Goal: Task Accomplishment & Management: Complete application form

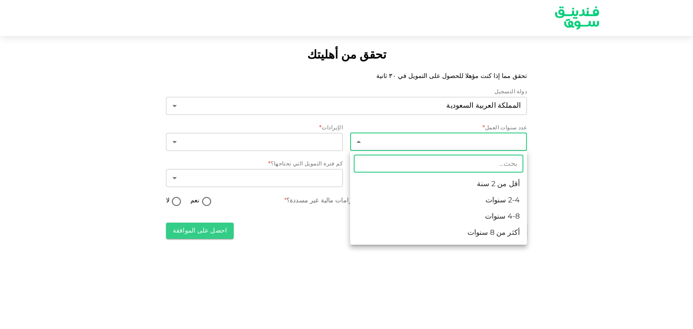
click at [491, 145] on body "تحقق من أهليتك تحقق مما إذا كنت مؤهلا للحصول على التمويل في ٣٠ ثانية دولة التسج…" at bounding box center [346, 164] width 693 height 329
click at [492, 196] on li "2-4 سنوات" at bounding box center [438, 201] width 177 height 16
type input "2"
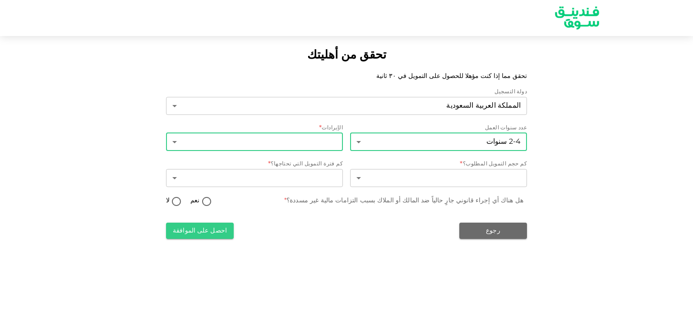
click at [281, 140] on body "تحقق من أهليتك تحقق مما إذا كنت مؤهلا للحصول على التمويل في ٣٠ ثانية دولة التسج…" at bounding box center [346, 164] width 693 height 329
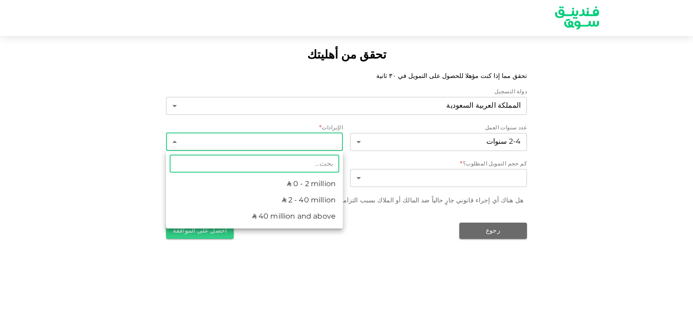
click at [284, 182] on li "ʢ 0 - 2 million" at bounding box center [254, 184] width 177 height 16
type input "1"
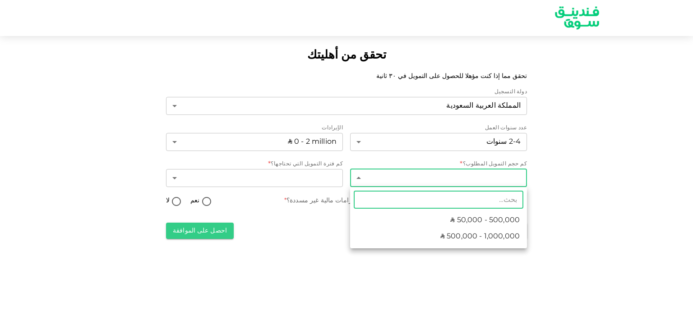
click at [472, 176] on body "تحقق من أهليتك تحقق مما إذا كنت مؤهلا للحصول على التمويل في ٣٠ ثانية دولة التسج…" at bounding box center [346, 164] width 693 height 329
click at [468, 221] on span "ʢ 50,000 - 500,000" at bounding box center [484, 220] width 69 height 11
type input "1"
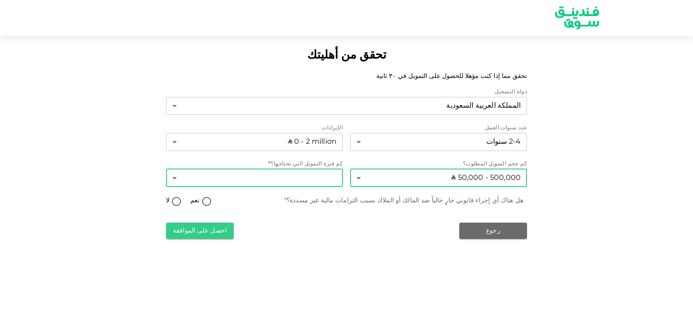
click at [294, 181] on body "تحقق من أهليتك تحقق مما إذا كنت مؤهلا للحصول على التمويل في ٣٠ ثانية دولة التسج…" at bounding box center [346, 164] width 693 height 329
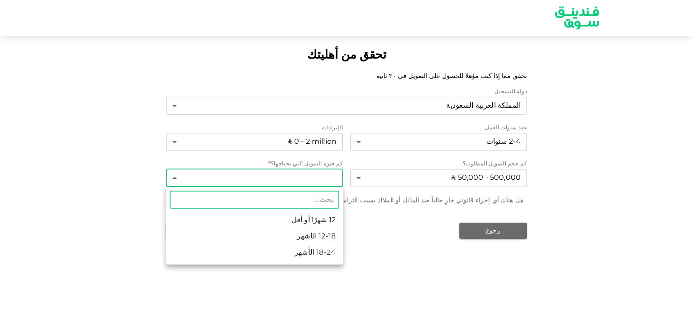
click at [298, 219] on li "12 شهرًا أو أقل" at bounding box center [254, 220] width 177 height 16
type input "1"
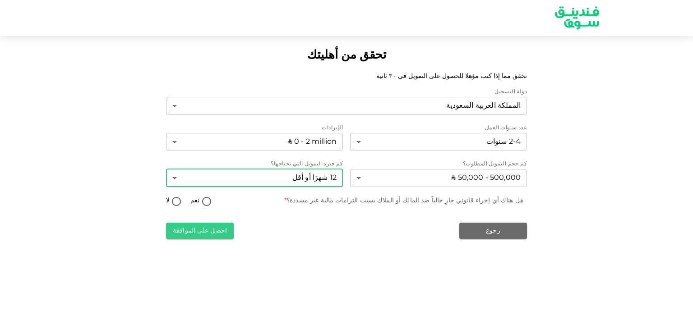
click at [174, 202] on input "لا" at bounding box center [177, 202] width 14 height 12
radio input "true"
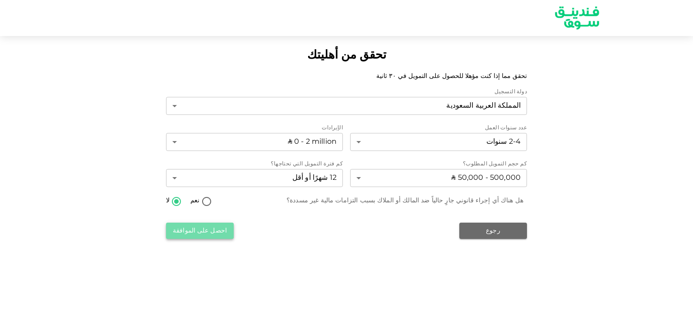
click at [204, 230] on button "احصل على الموافقة" at bounding box center [200, 231] width 68 height 16
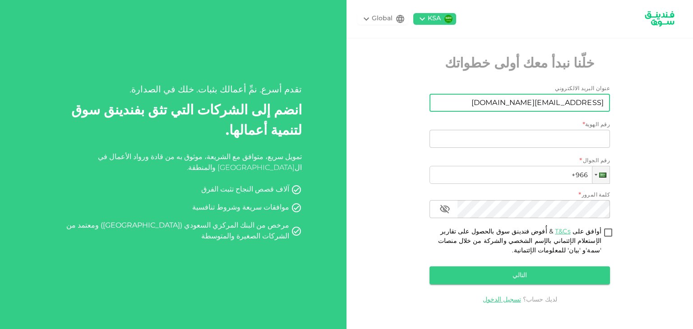
type input "salem.saleh@cf.sa"
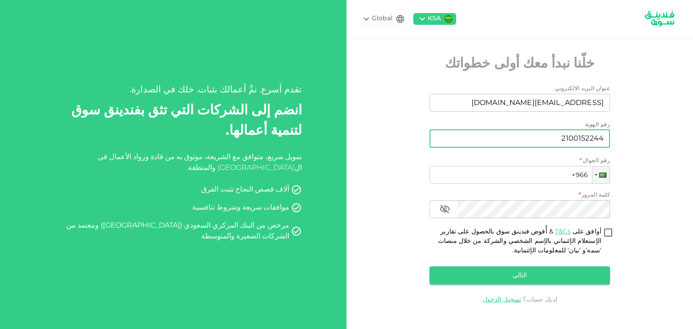
type input "2100152244"
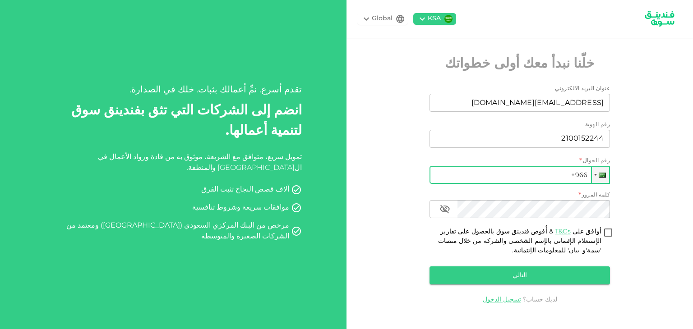
click at [518, 174] on input "+966" at bounding box center [519, 175] width 180 height 18
type input "+966 502 061 729"
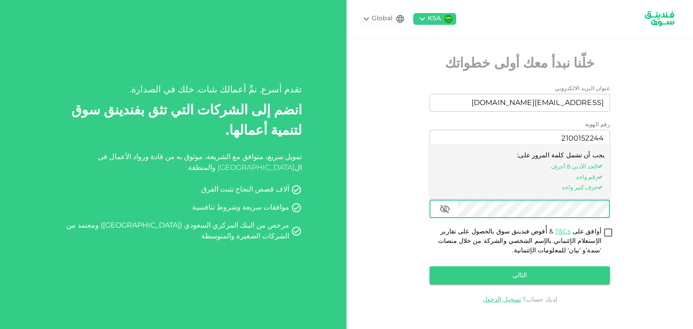
click at [611, 233] on input "أوافق على T&Cs & أُفوض فندينق سوق بالحصول على تقارير الإستعلام الإئتماني بالإسم…" at bounding box center [608, 233] width 14 height 12
checkbox input "true"
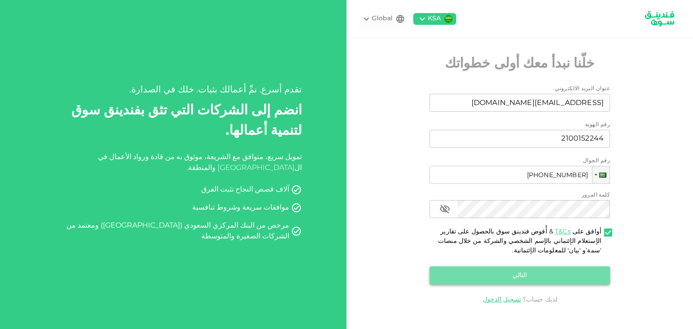
click at [529, 276] on button "التالي" at bounding box center [519, 275] width 180 height 18
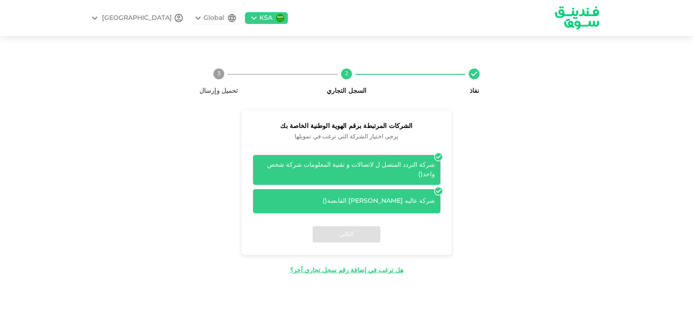
click at [381, 169] on div "شركة التردد المتصل ل لاتصالات و تقنية المعلومات شركة شخص واحد ( )" at bounding box center [346, 170] width 176 height 19
click at [427, 189] on div "شركة عاليه منيف مكي القابضة ( )" at bounding box center [346, 201] width 188 height 25
click at [322, 168] on div "شركة التردد المتصل ل لاتصالات و تقنية المعلومات شركة شخص واحد ( )" at bounding box center [346, 170] width 176 height 19
click at [335, 229] on div "التالي" at bounding box center [347, 234] width 210 height 41
click at [439, 158] on icon at bounding box center [438, 157] width 8 height 8
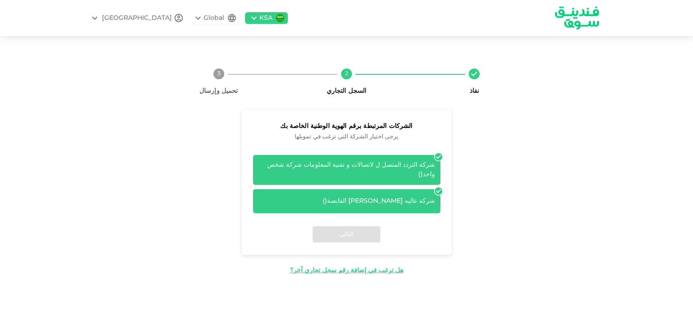
click at [343, 228] on div "التالي" at bounding box center [347, 234] width 210 height 41
click at [287, 170] on div "شركة التردد المتصل ل لاتصالات و تقنية المعلومات شركة شخص واحد ( )" at bounding box center [346, 170] width 176 height 19
click at [286, 170] on div "شركة التردد المتصل ل لاتصالات و تقنية المعلومات شركة شخص واحد ( )" at bounding box center [346, 170] width 176 height 19
click at [465, 191] on div "الشركات المرتبطة برقم الهوية الوطنية الخاصة بك يرجى اختيار الشركة التي ترغب في …" at bounding box center [346, 192] width 383 height 165
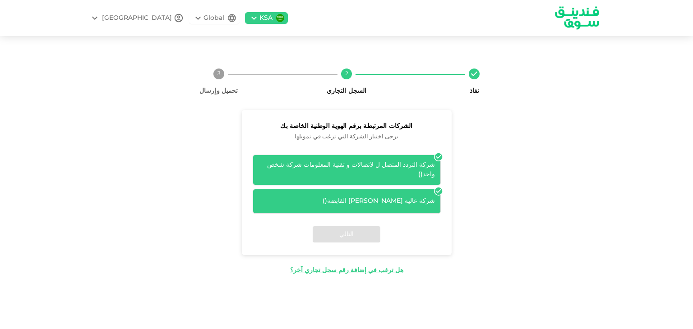
click at [412, 197] on div "شركة عاليه منيف مكي القابضة ( )" at bounding box center [346, 201] width 176 height 9
click at [398, 169] on div "شركة التردد المتصل ل لاتصالات و تقنية المعلومات شركة شخص واحد ( )" at bounding box center [346, 170] width 176 height 19
click at [437, 159] on icon at bounding box center [438, 157] width 8 height 8
click at [438, 187] on icon at bounding box center [438, 191] width 9 height 9
click at [426, 165] on div "شركة التردد المتصل ل لاتصالات و تقنية المعلومات شركة شخص واحد ( )" at bounding box center [346, 170] width 176 height 19
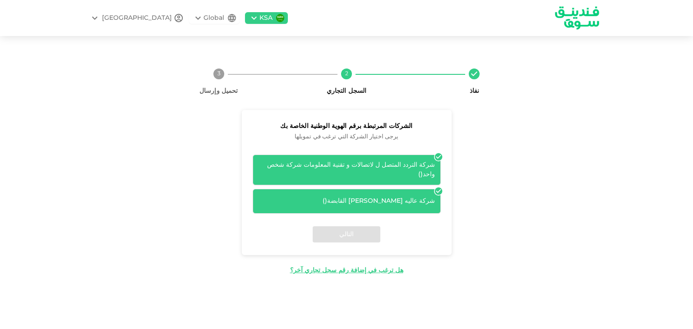
click at [354, 228] on div "التالي" at bounding box center [347, 234] width 210 height 41
drag, startPoint x: 468, startPoint y: 175, endPoint x: 411, endPoint y: 244, distance: 89.1
click at [411, 244] on div "التالي" at bounding box center [347, 234] width 210 height 41
click at [358, 233] on div "التالي" at bounding box center [347, 234] width 210 height 41
click at [441, 188] on icon at bounding box center [438, 192] width 8 height 8
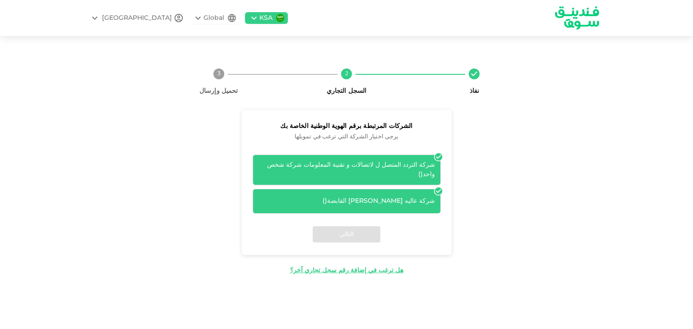
click at [436, 158] on icon at bounding box center [438, 157] width 8 height 8
drag, startPoint x: 391, startPoint y: 122, endPoint x: 312, endPoint y: 127, distance: 79.5
click at [312, 127] on span "الشركات المرتبطة برقم الهوية الوطنية الخاصة بك" at bounding box center [346, 126] width 188 height 11
click at [340, 139] on span "يرجى اختيار الشركة التي ترغب في تمويلها" at bounding box center [346, 137] width 188 height 10
click at [438, 156] on icon at bounding box center [438, 157] width 8 height 8
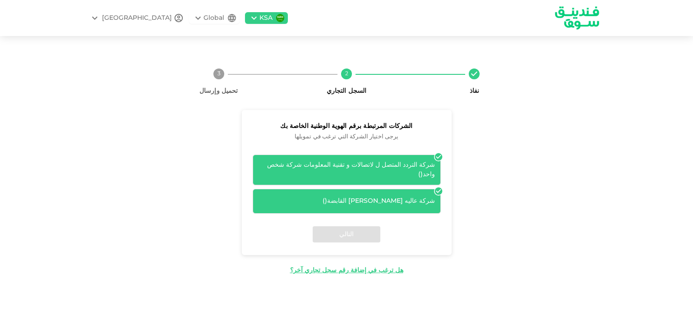
click at [436, 188] on icon at bounding box center [438, 192] width 8 height 8
click at [344, 229] on div "التالي" at bounding box center [347, 234] width 210 height 41
click at [371, 161] on div "شركة التردد المتصل ل لاتصالات و تقنية المعلومات شركة شخص واحد ( )" at bounding box center [346, 170] width 188 height 31
click at [440, 158] on icon at bounding box center [438, 157] width 8 height 8
click at [374, 204] on div "شركة عاليه منيف مكي القابضة ( )" at bounding box center [346, 201] width 188 height 25
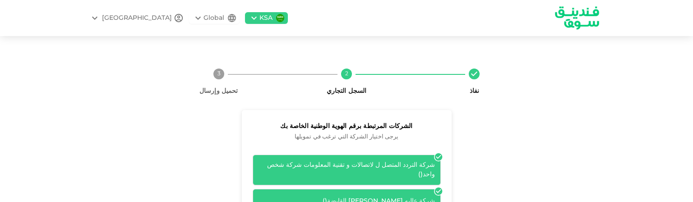
click at [190, 174] on div "الشركات المرتبطة برقم الهوية الوطنية الخاصة بك يرجى اختيار الشركة التي ترغب في …" at bounding box center [346, 192] width 383 height 165
click at [307, 171] on div "شركة التردد المتصل ل لاتصالات و تقنية المعلومات شركة شخص واحد ( )" at bounding box center [346, 170] width 176 height 19
click at [387, 160] on div "شركة التردد المتصل ل لاتصالات و تقنية المعلومات شركة شخص واحد ( )" at bounding box center [346, 170] width 188 height 31
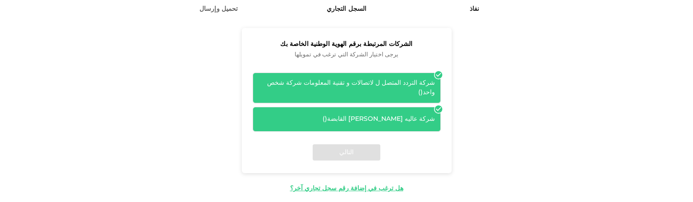
click at [370, 188] on div "نفاذ 2 السجل التجاري 3 تحميل وإرسال الشركات المرتبطة برقم الهوية الوطنية الخاصة…" at bounding box center [346, 86] width 693 height 243
click at [367, 186] on div "هل ترغب في إضافة رقم سجل تجاري آخر؟" at bounding box center [346, 188] width 113 height 9
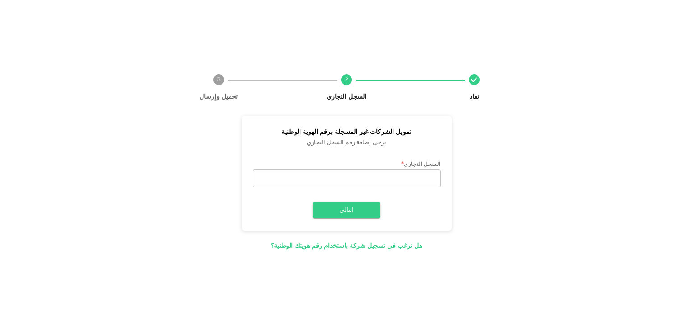
scroll to position [58, 0]
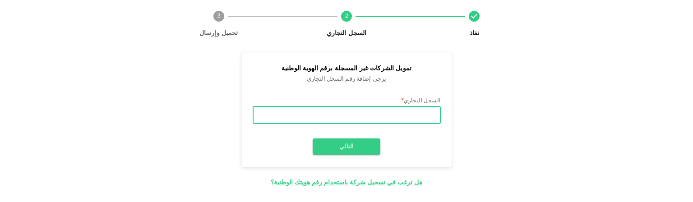
click at [431, 119] on input "السجل التجاري" at bounding box center [346, 115] width 188 height 18
click at [358, 151] on button "التالي" at bounding box center [346, 146] width 68 height 16
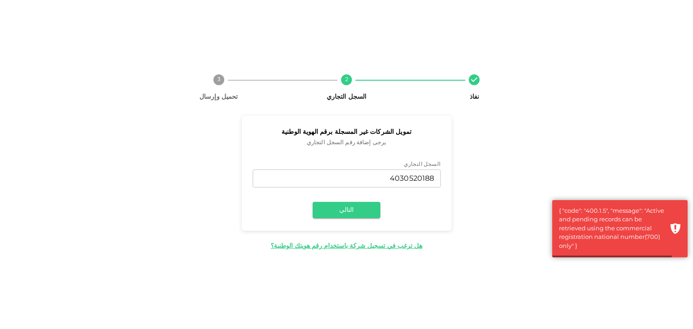
scroll to position [0, 0]
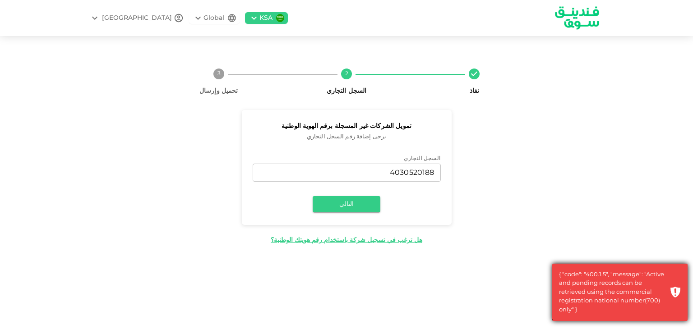
click at [582, 286] on div "{ "code": "400.1.5", "message": "Active and pending records can be retrieved us…" at bounding box center [612, 293] width 106 height 44
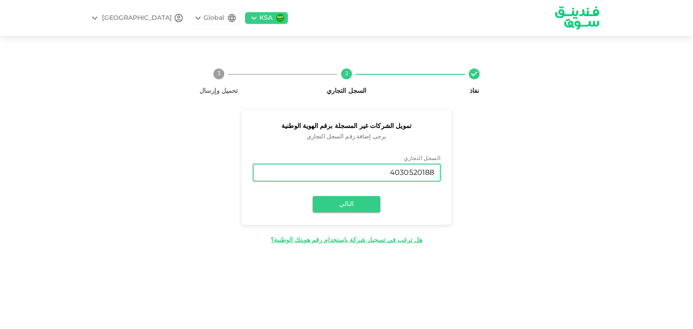
click at [412, 177] on input "4030520188" at bounding box center [346, 173] width 188 height 18
paste input "70333245"
type input "7033324588"
click at [352, 204] on button "التالي" at bounding box center [346, 204] width 68 height 16
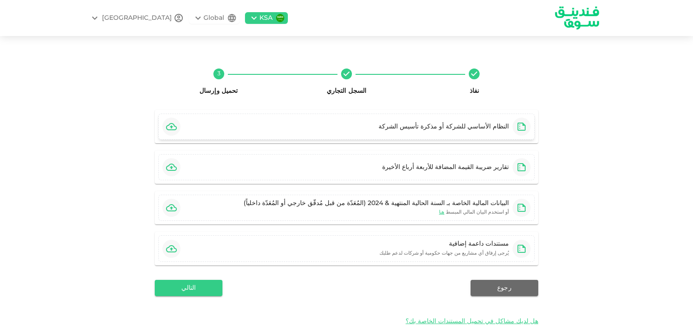
click at [357, 128] on div "النظام الأساسي للشركة أو مذكرة تأسيس الشركة" at bounding box center [346, 127] width 376 height 26
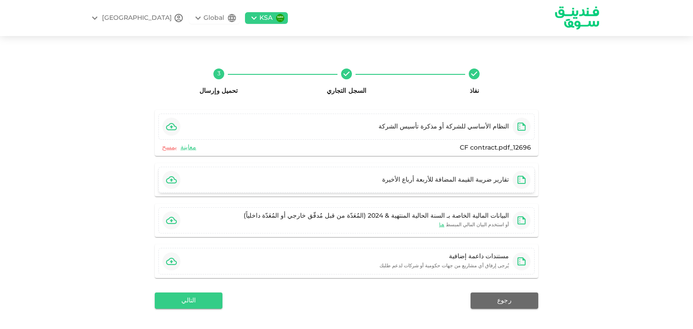
click at [323, 177] on div "تقارير ضريبة القيمة المضافة للأربعة أرباع الأخيرة" at bounding box center [346, 180] width 376 height 26
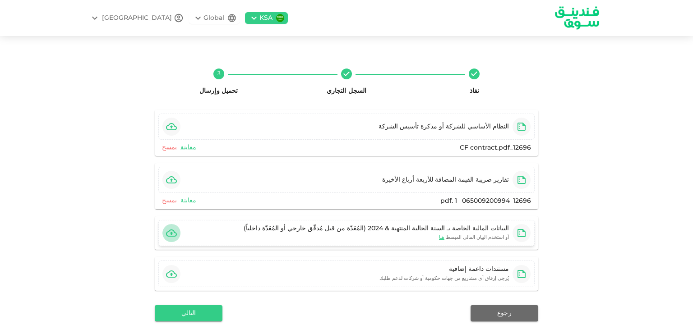
click at [174, 229] on icon "button" at bounding box center [171, 233] width 11 height 11
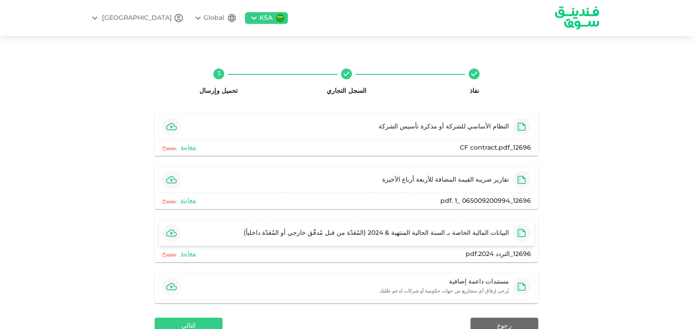
scroll to position [45, 0]
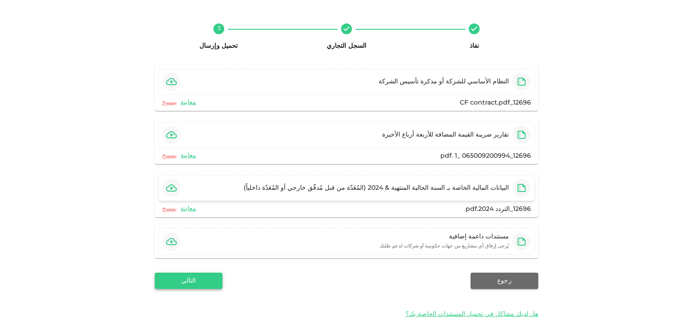
click at [201, 275] on button "التالي" at bounding box center [189, 281] width 68 height 16
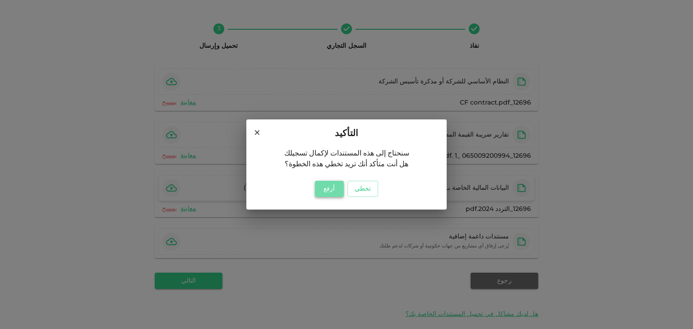
click at [325, 192] on button "أرفع" at bounding box center [329, 189] width 29 height 16
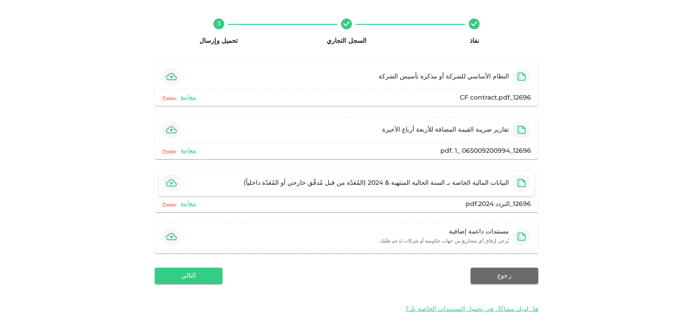
scroll to position [55, 0]
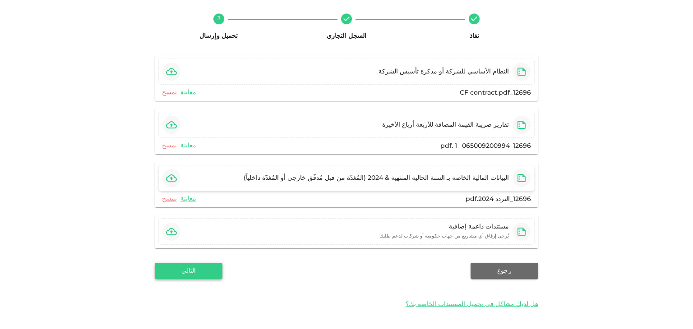
click at [209, 267] on button "التالي" at bounding box center [189, 271] width 68 height 16
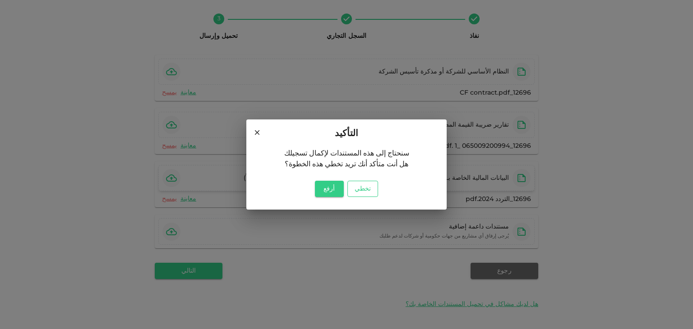
click at [369, 193] on button "تخطي" at bounding box center [362, 189] width 31 height 16
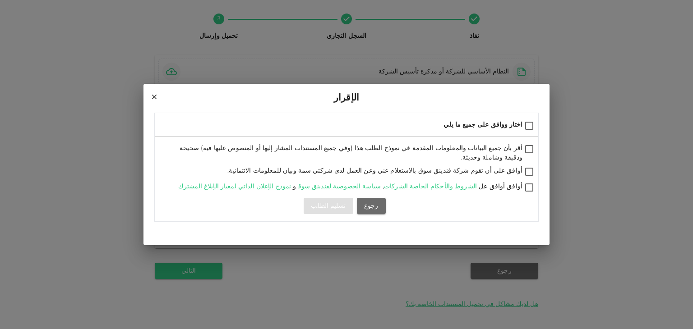
click at [530, 130] on input "اختار ووافق على جميع ما يلي" at bounding box center [529, 126] width 14 height 12
checkbox input "true"
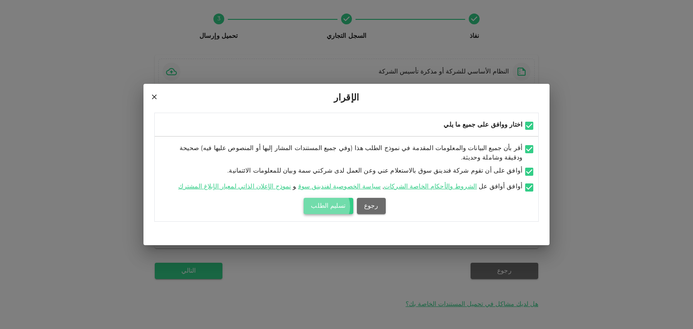
click at [331, 203] on button "تسليم الطلب" at bounding box center [327, 206] width 49 height 16
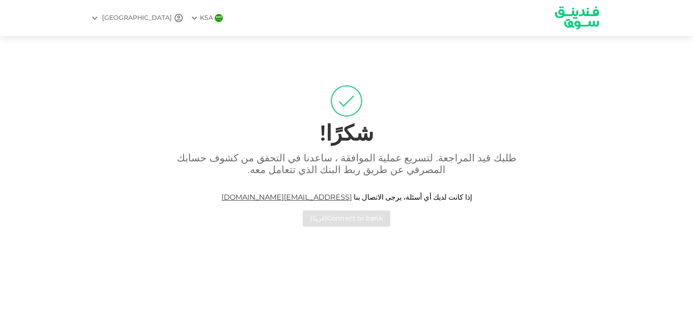
click at [575, 19] on img at bounding box center [577, 17] width 68 height 35
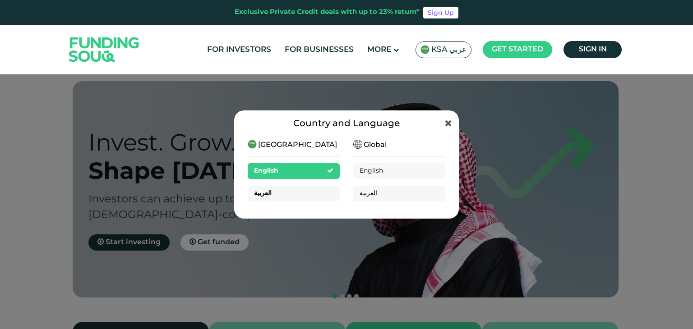
click at [275, 197] on div "العربية" at bounding box center [294, 194] width 92 height 16
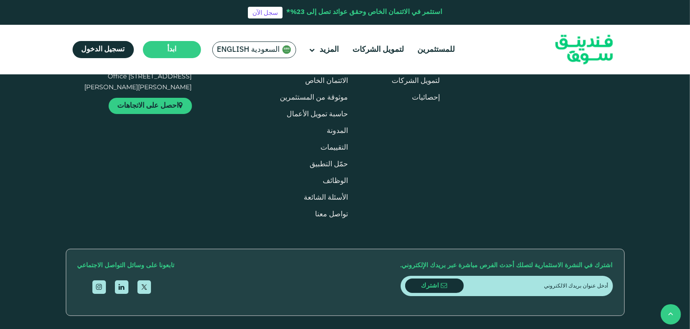
scroll to position [992, 0]
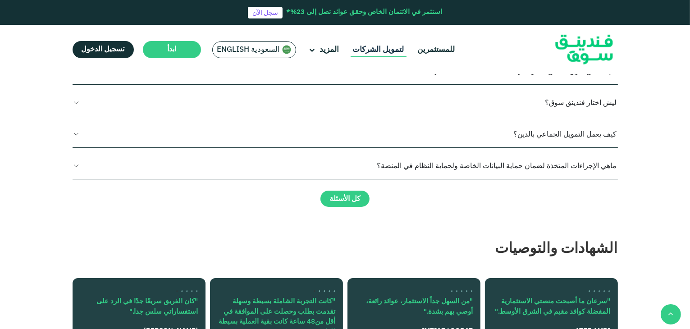
click at [368, 49] on link "لتمويل الشركات" at bounding box center [379, 49] width 56 height 15
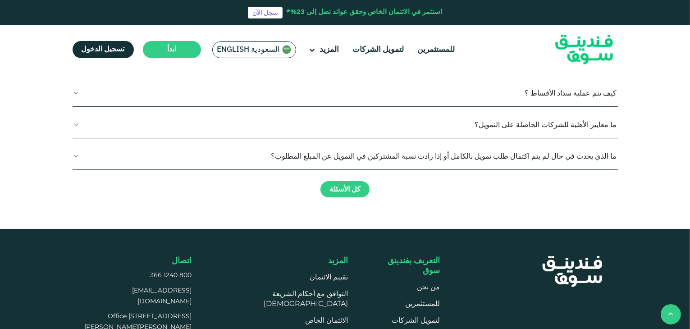
scroll to position [1308, 0]
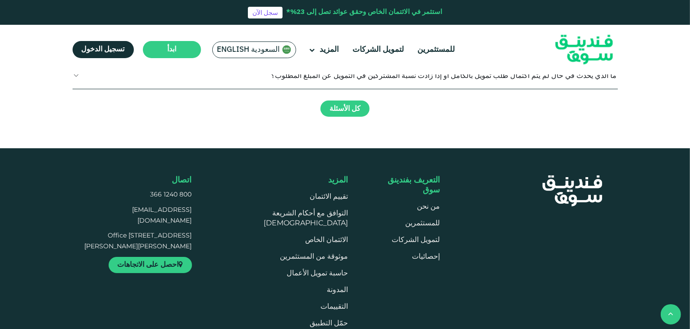
click at [546, 44] on div "العائد على التمويل 25.9%" at bounding box center [531, 37] width 129 height 13
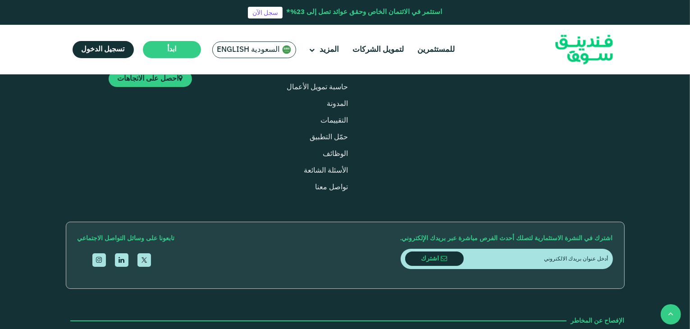
scroll to position [1668, 0]
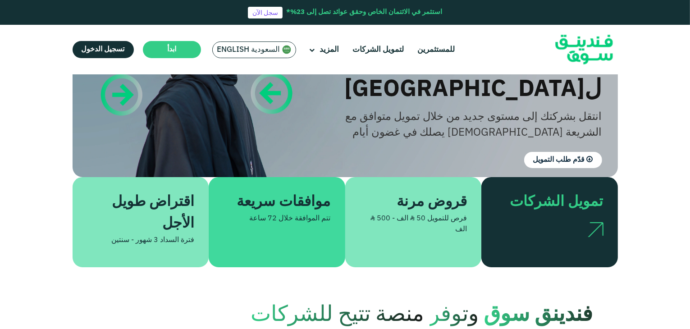
scroll to position [90, 0]
